Goal: Information Seeking & Learning: Learn about a topic

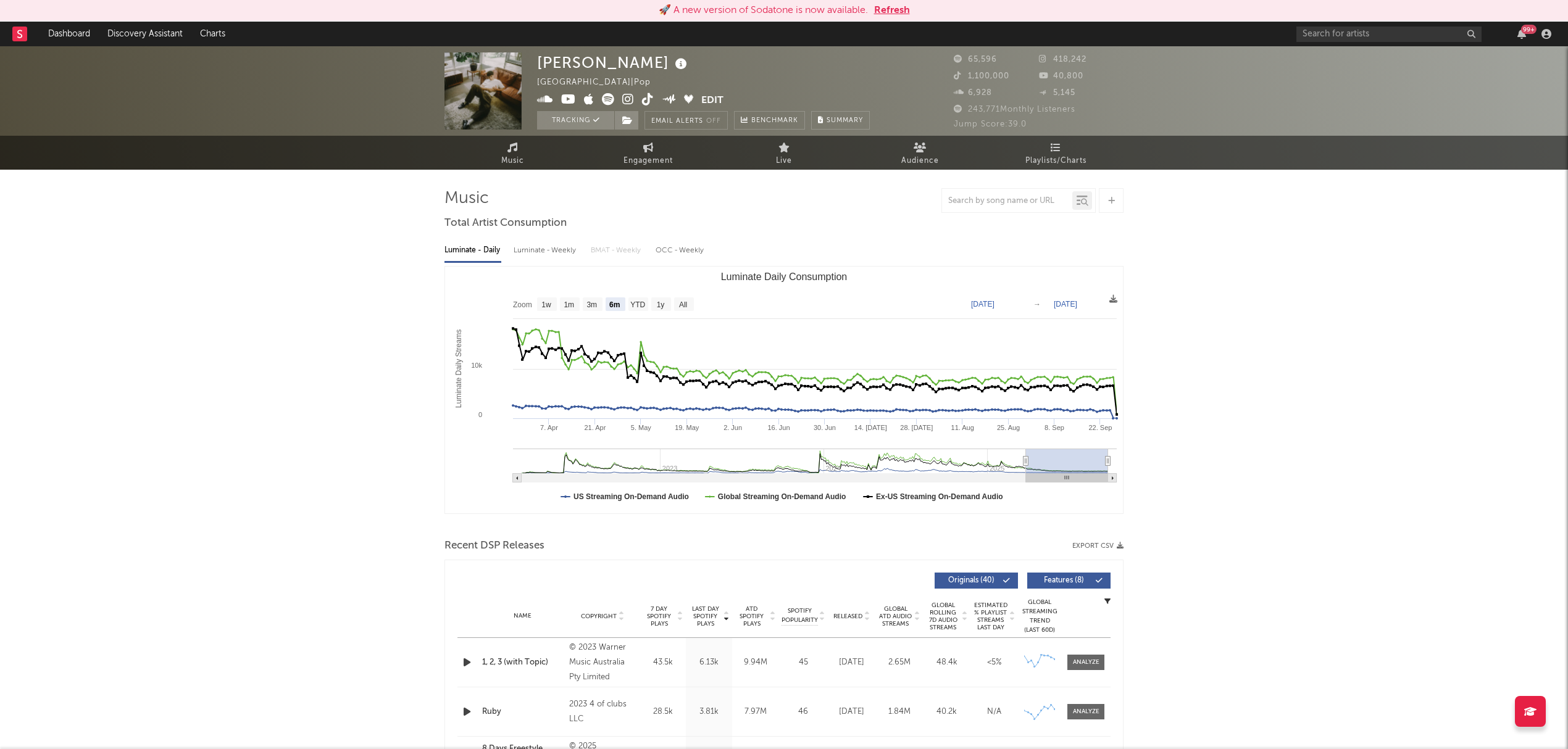
select select "6m"
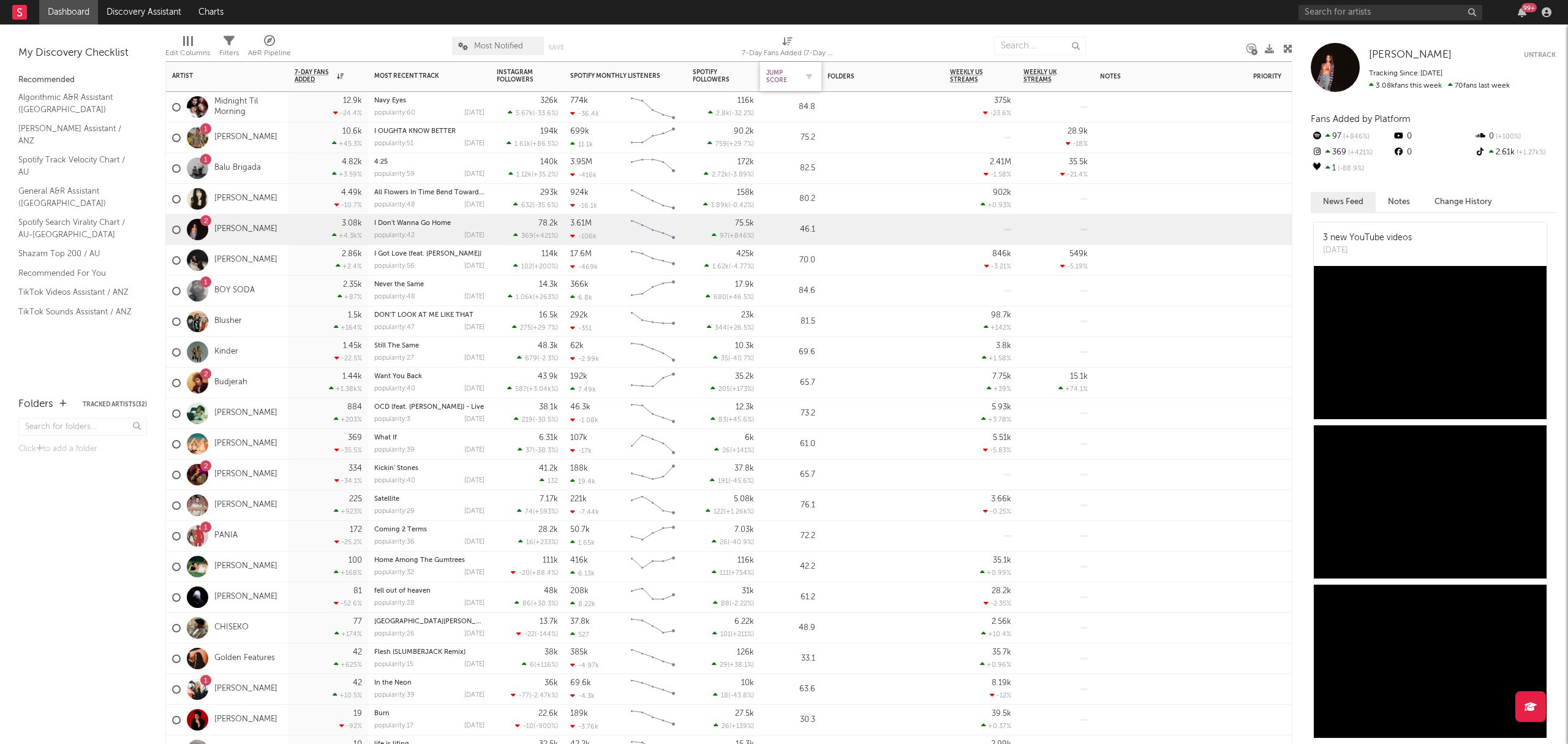
click at [788, 79] on div "Jump Score" at bounding box center [782, 77] width 31 height 15
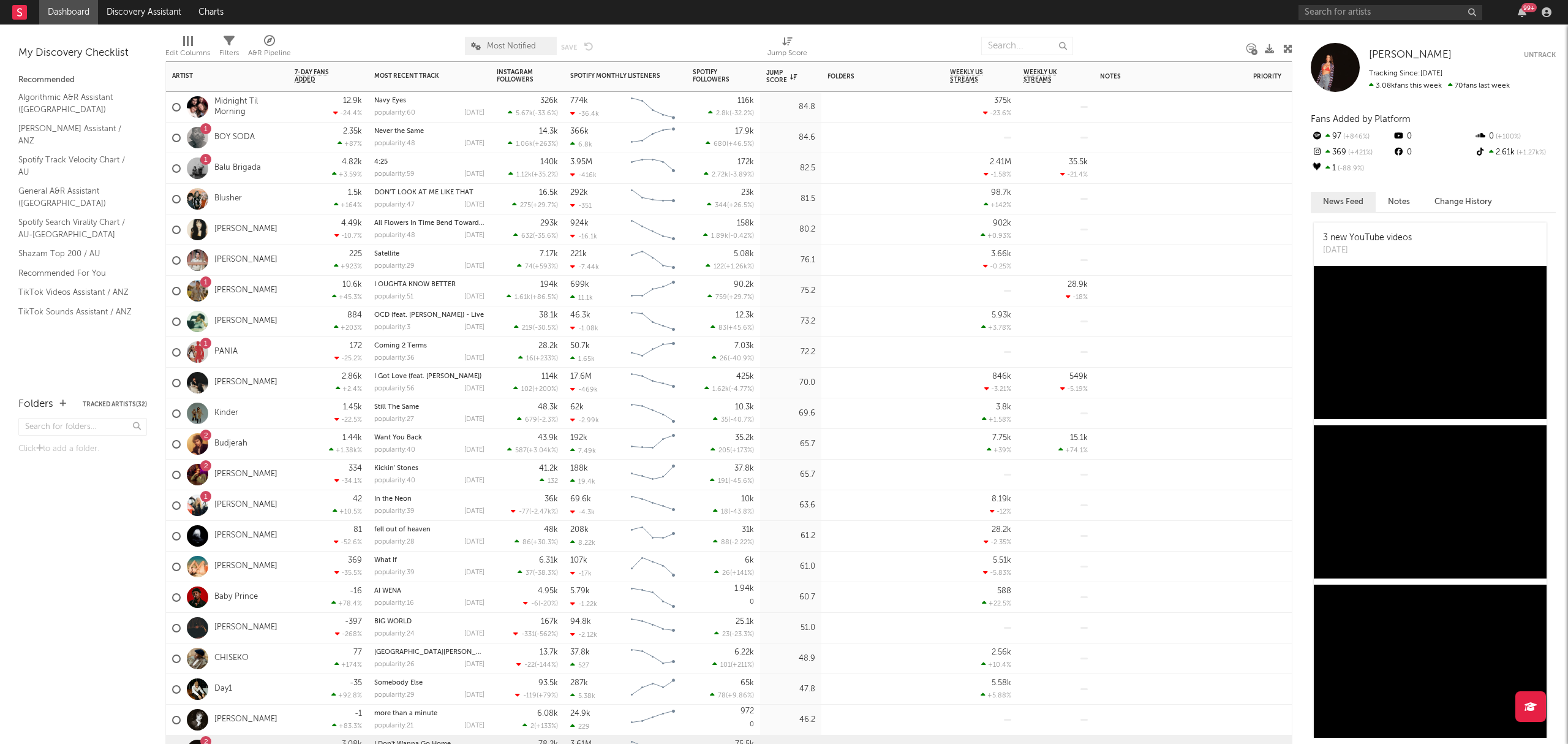
click at [264, 198] on div "Blusher" at bounding box center [227, 199] width 122 height 31
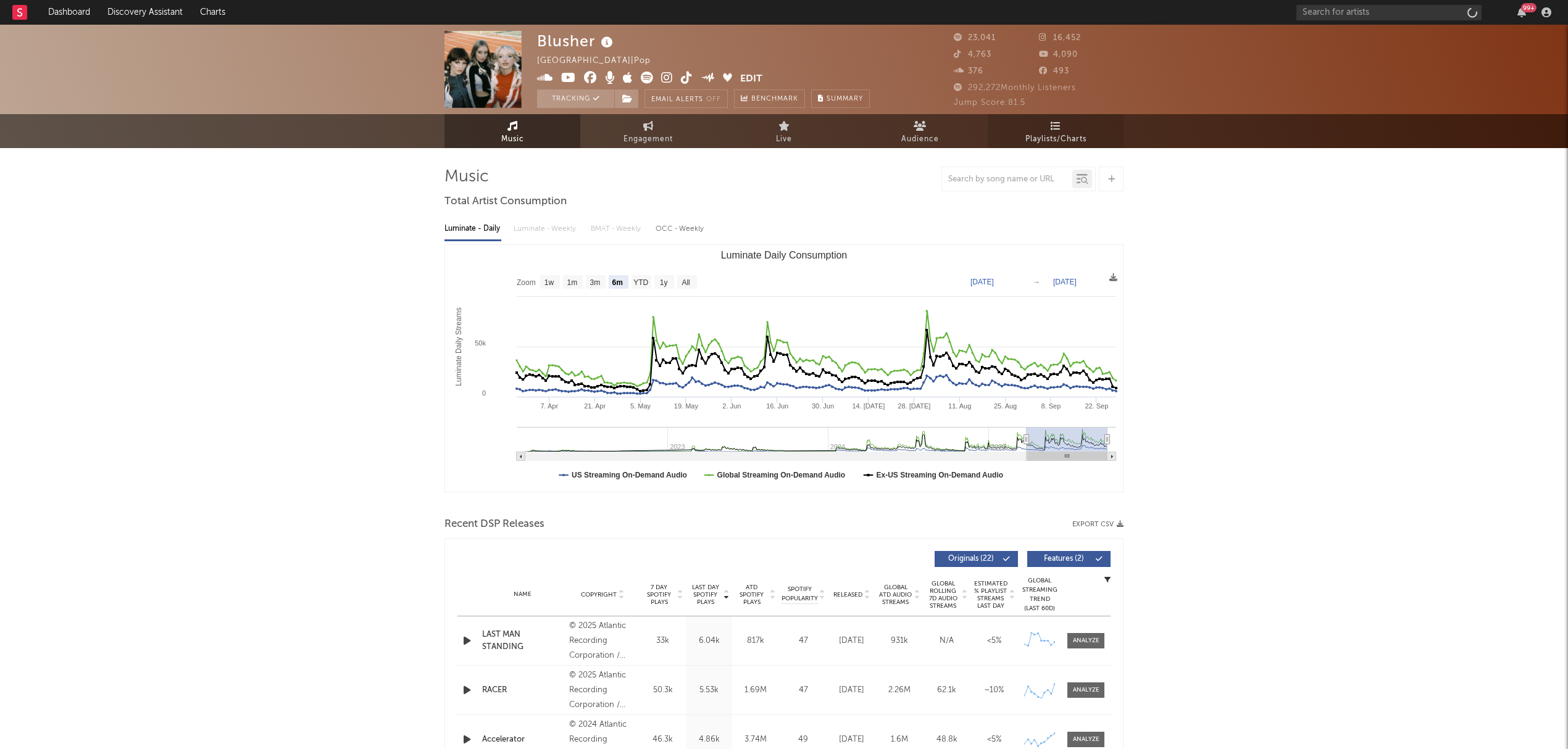
click at [1052, 128] on icon at bounding box center [1056, 125] width 10 height 10
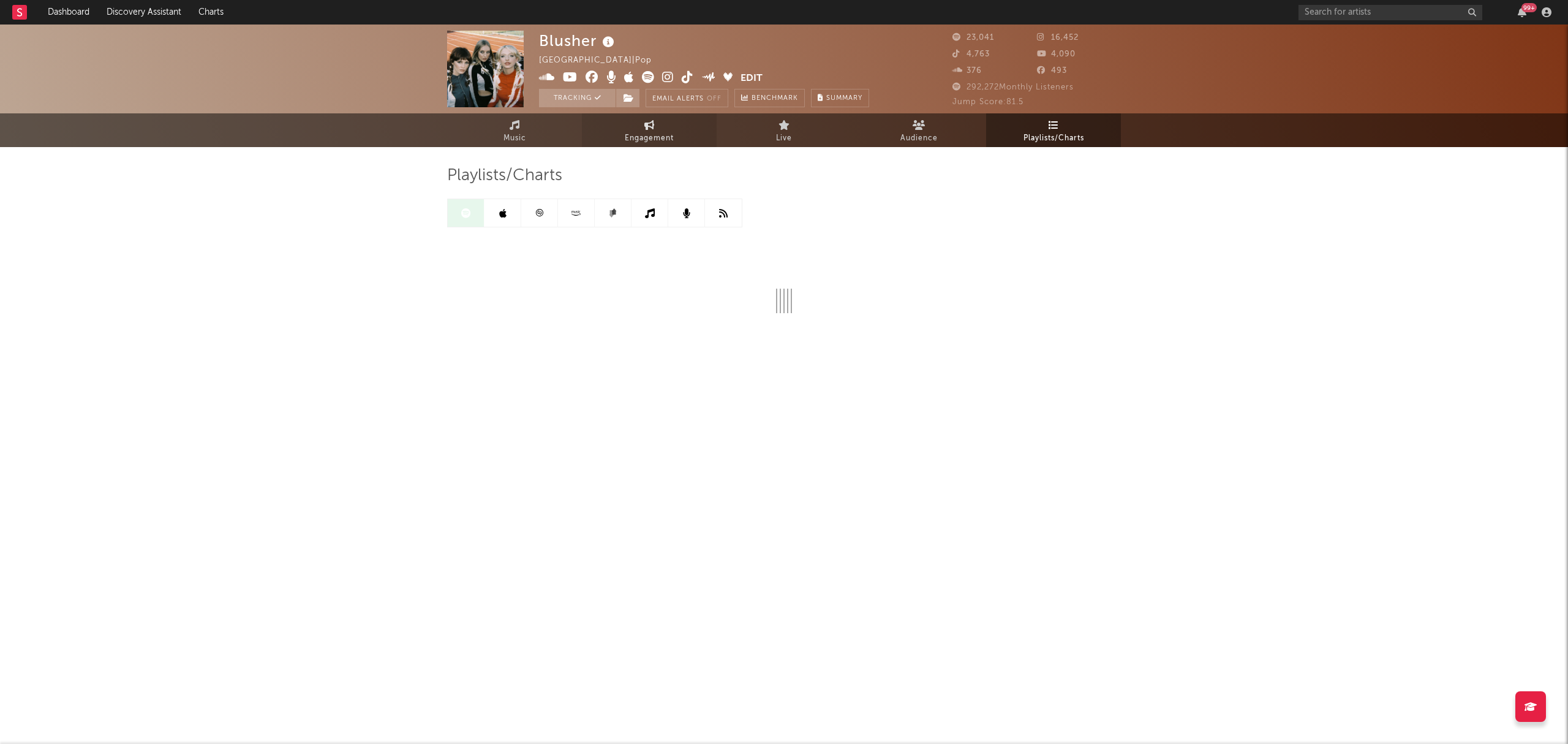
click at [603, 138] on link "Engagement" at bounding box center [649, 130] width 135 height 34
select select "1w"
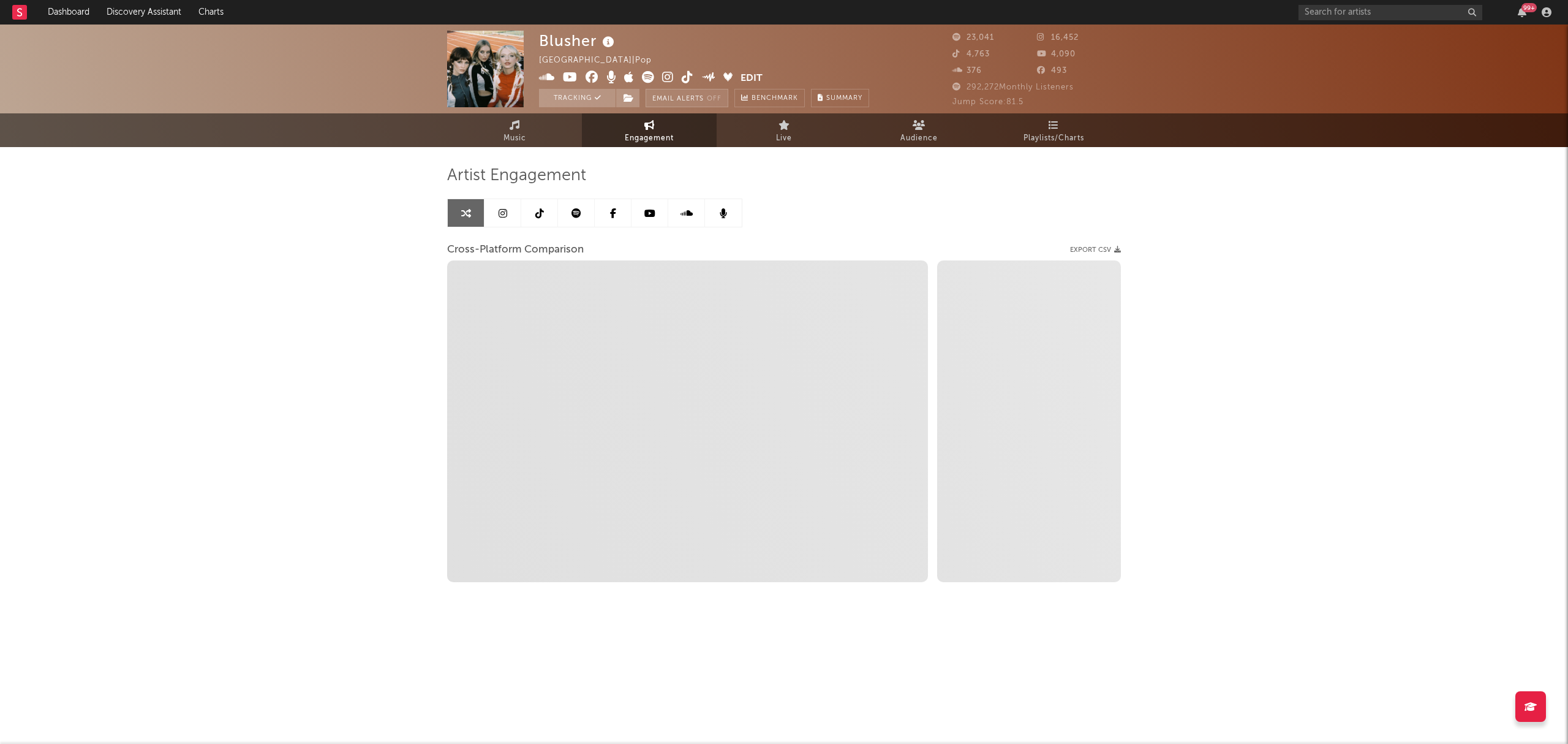
select select "1m"
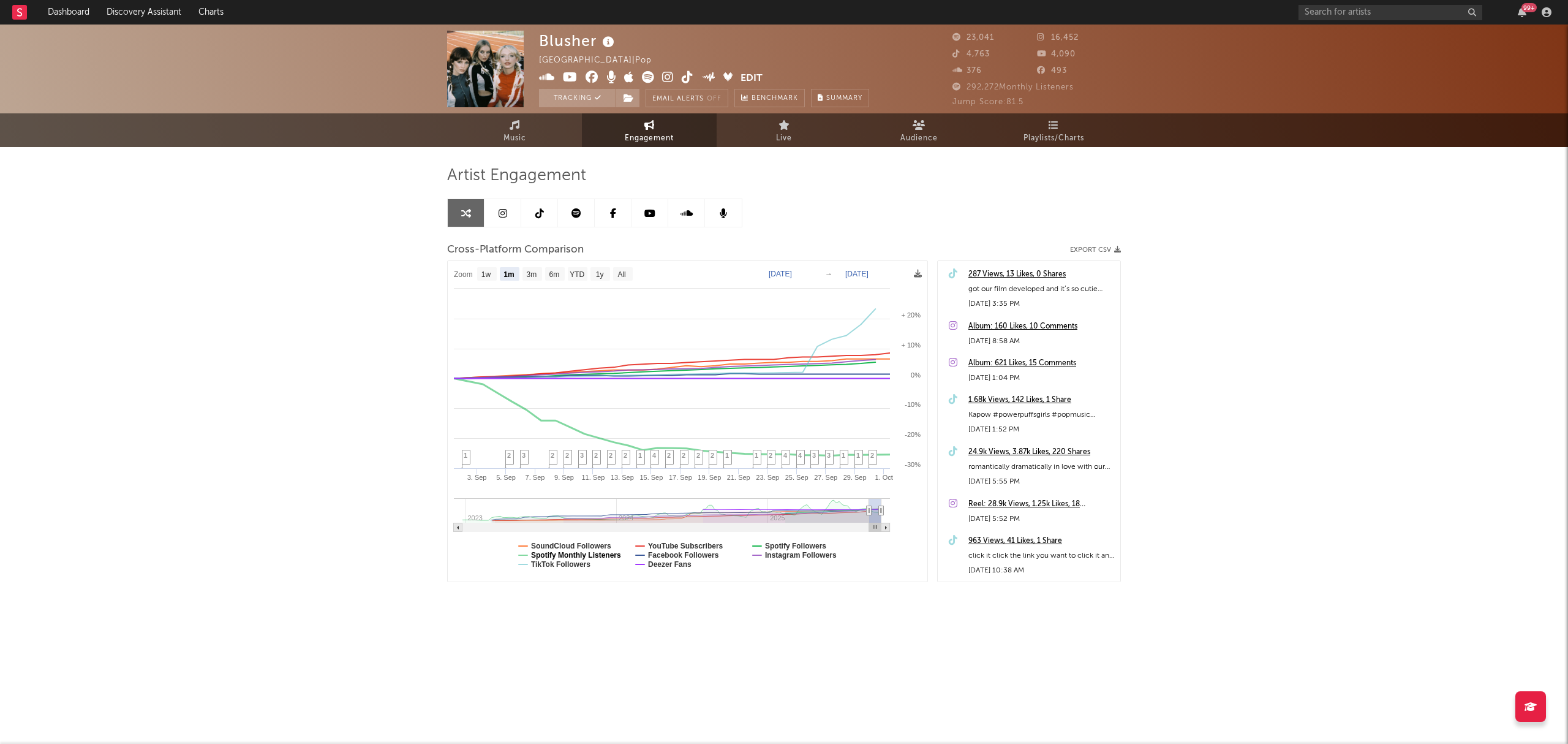
click at [600, 552] on text "Spotify Monthly Listeners" at bounding box center [576, 555] width 90 height 9
select select "1m"
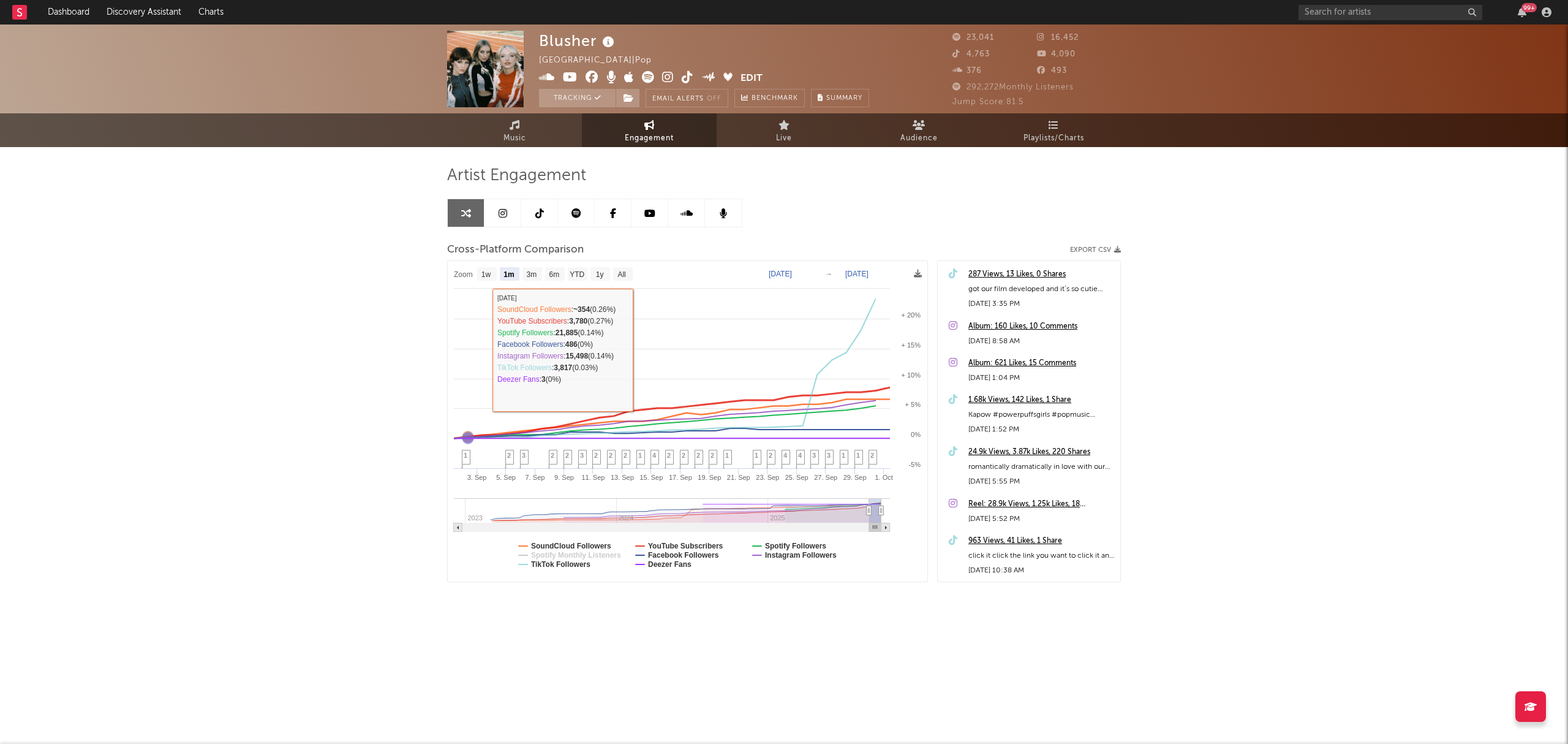
drag, startPoint x: 275, startPoint y: 338, endPoint x: 317, endPoint y: 344, distance: 42.4
click at [275, 338] on div "Blusher Australia | Pop Edit Tracking Email Alerts Off Benchmark Summary 23,041…" at bounding box center [784, 346] width 1568 height 643
